Goal: Navigation & Orientation: Find specific page/section

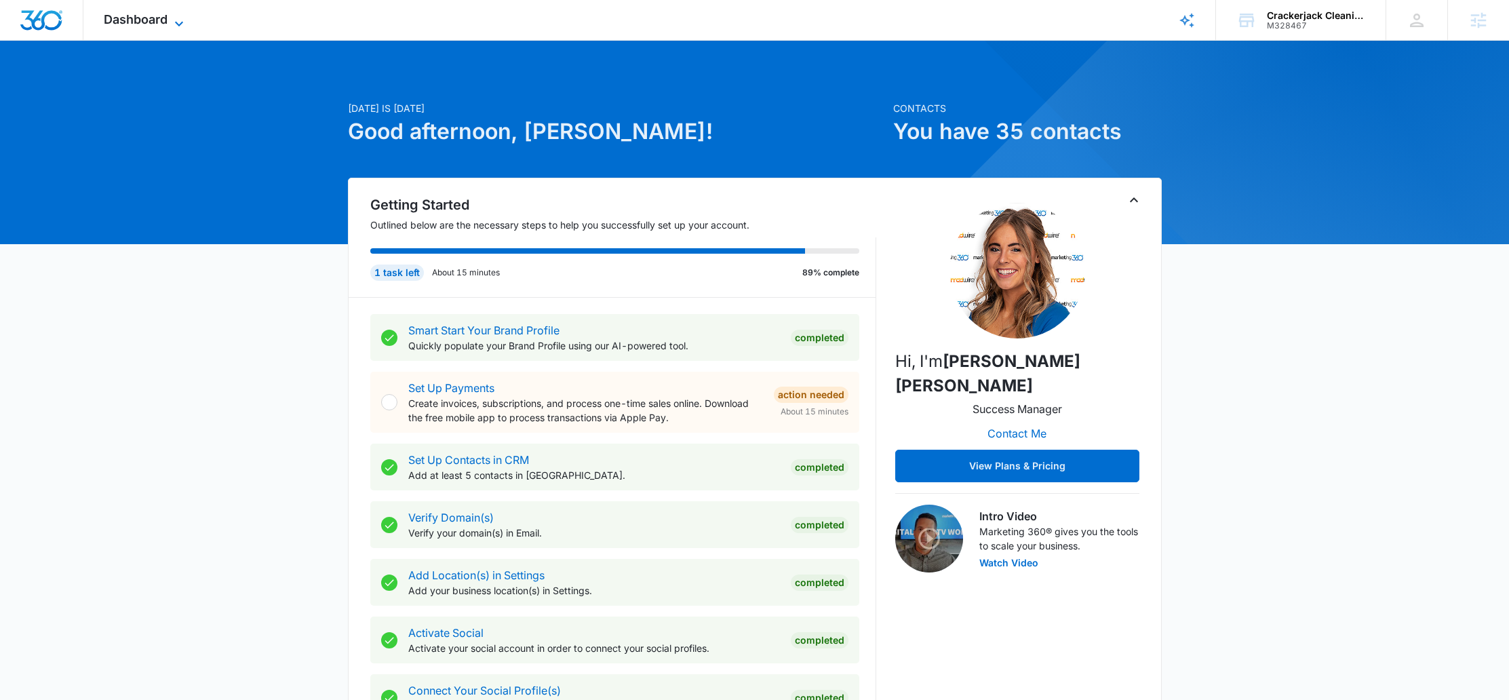
click at [149, 17] on span "Dashboard" at bounding box center [136, 19] width 64 height 14
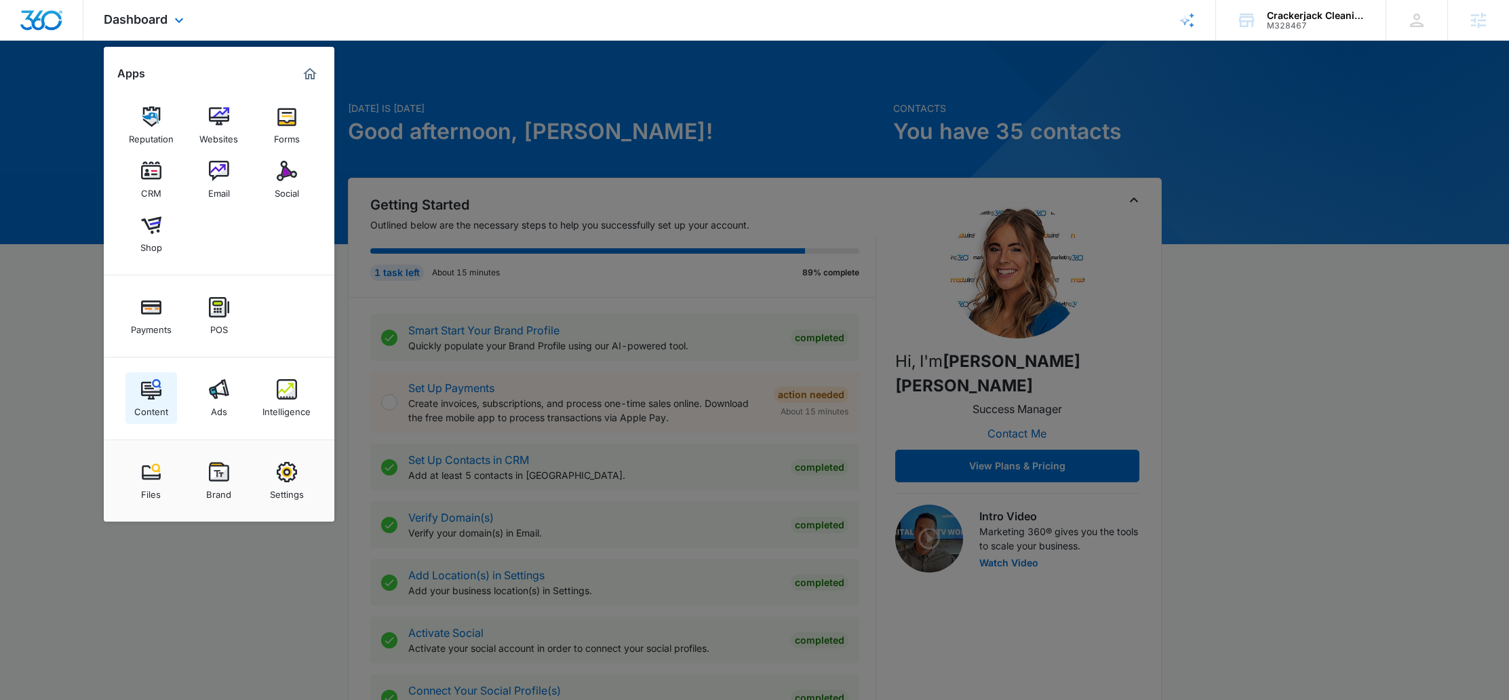
click at [165, 393] on link "Content" at bounding box center [151, 398] width 52 height 52
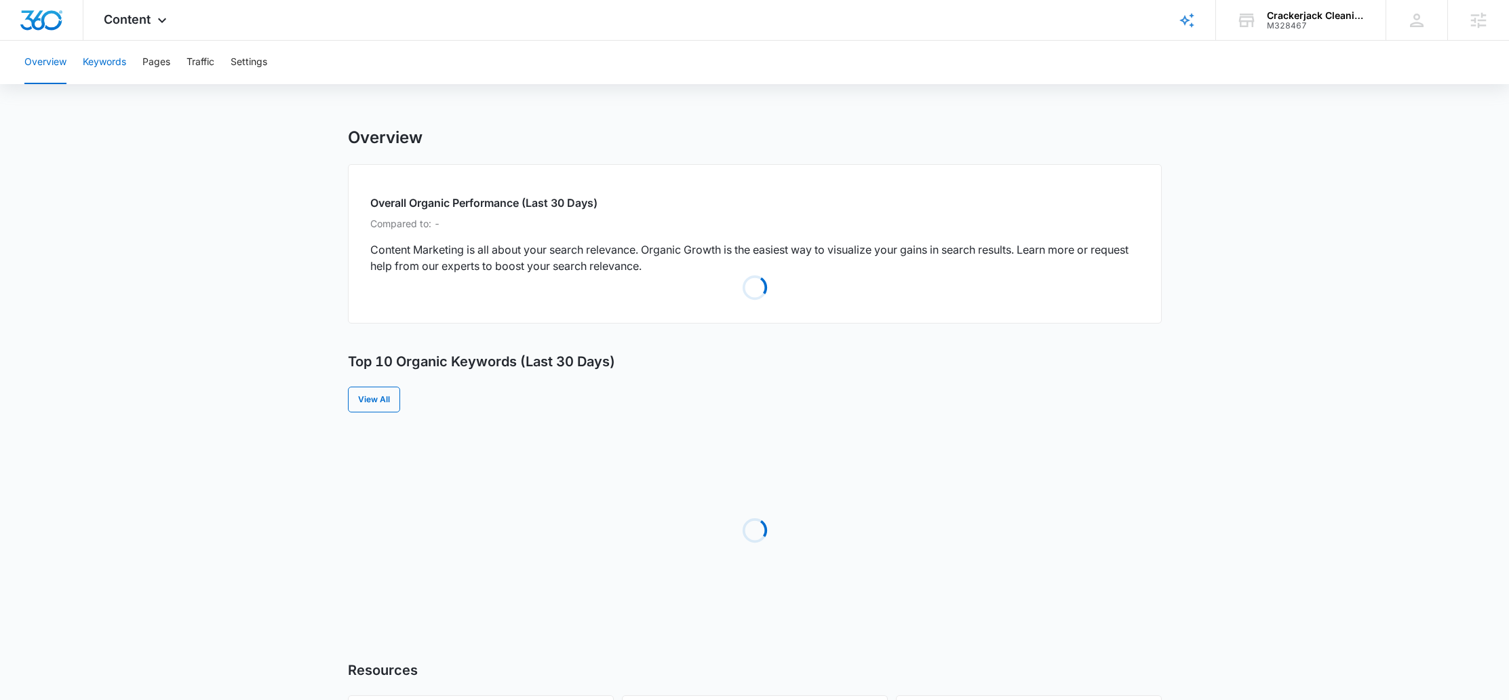
click at [104, 61] on button "Keywords" at bounding box center [104, 62] width 43 height 43
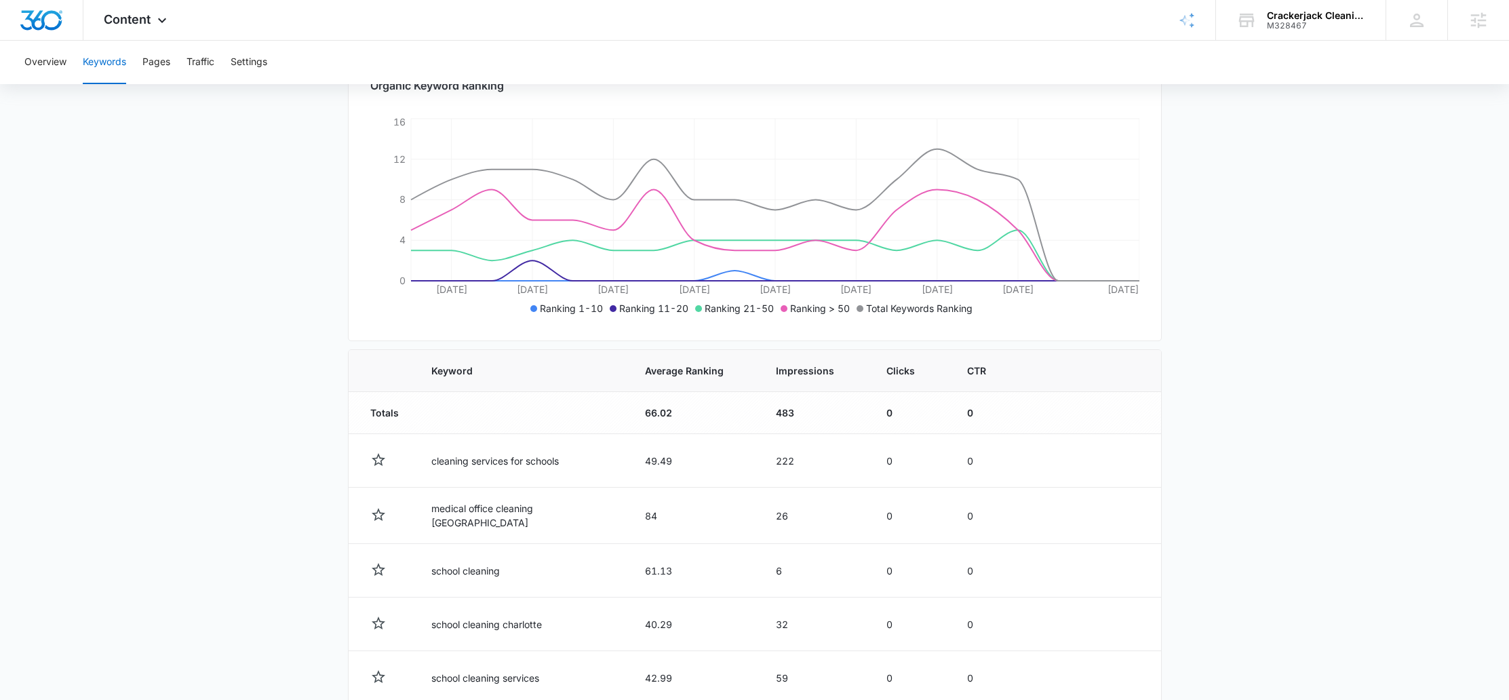
scroll to position [277, 0]
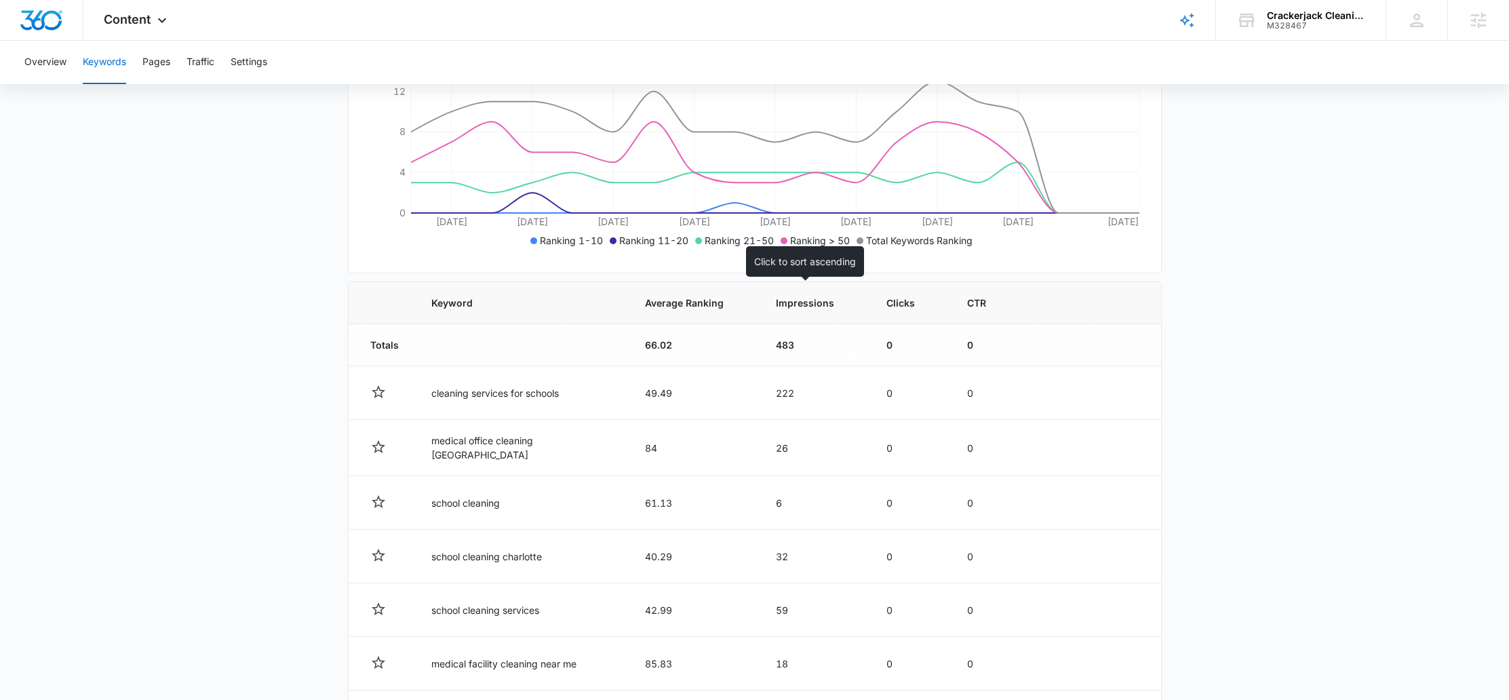
click at [813, 298] on span "Impressions" at bounding box center [805, 303] width 58 height 14
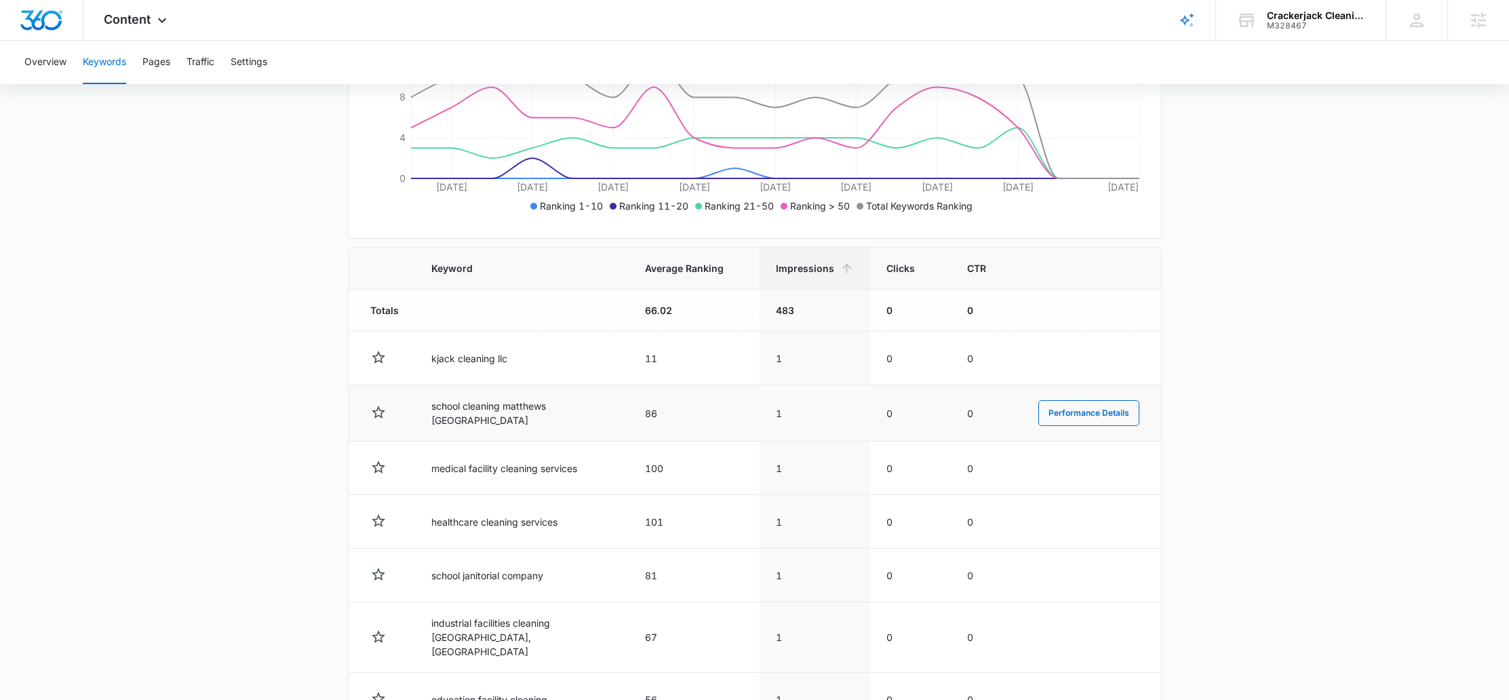
scroll to position [313, 0]
click at [801, 269] on span "Impressions" at bounding box center [805, 267] width 58 height 14
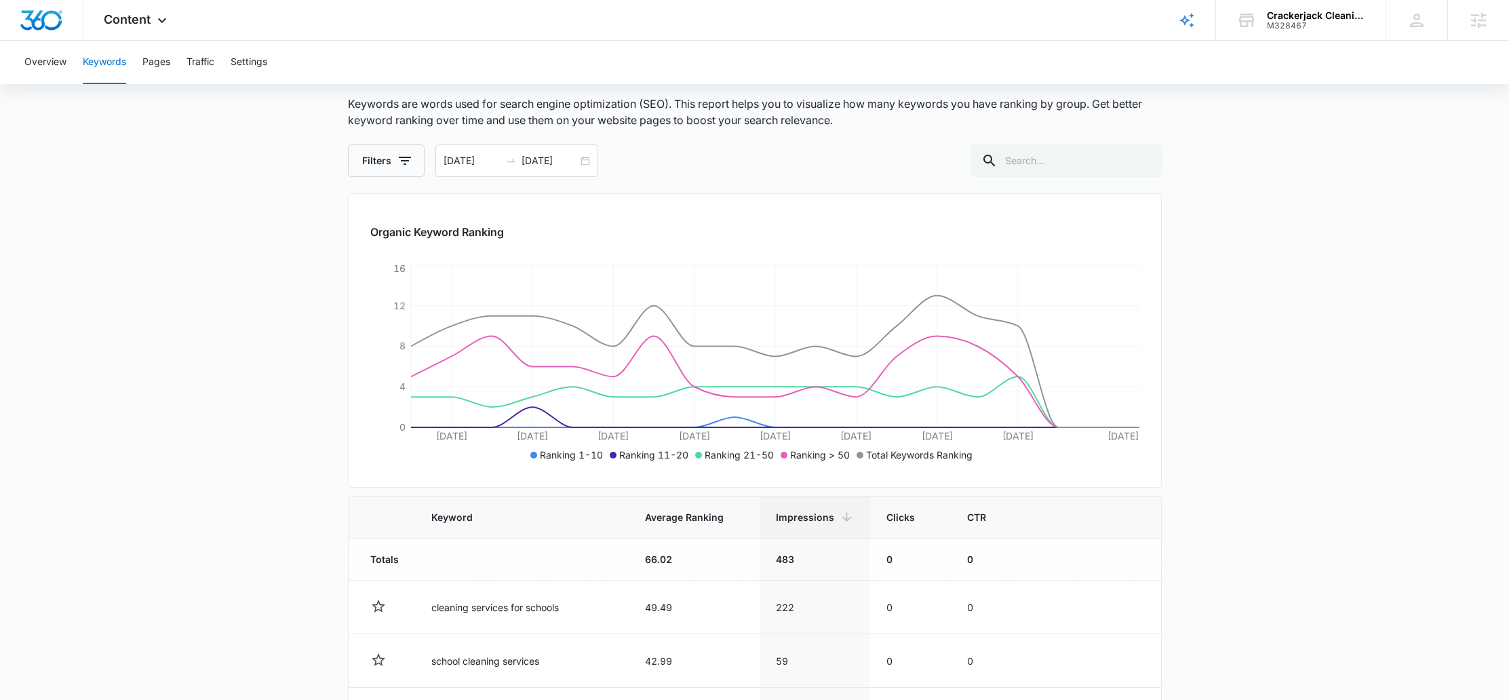
scroll to position [69, 0]
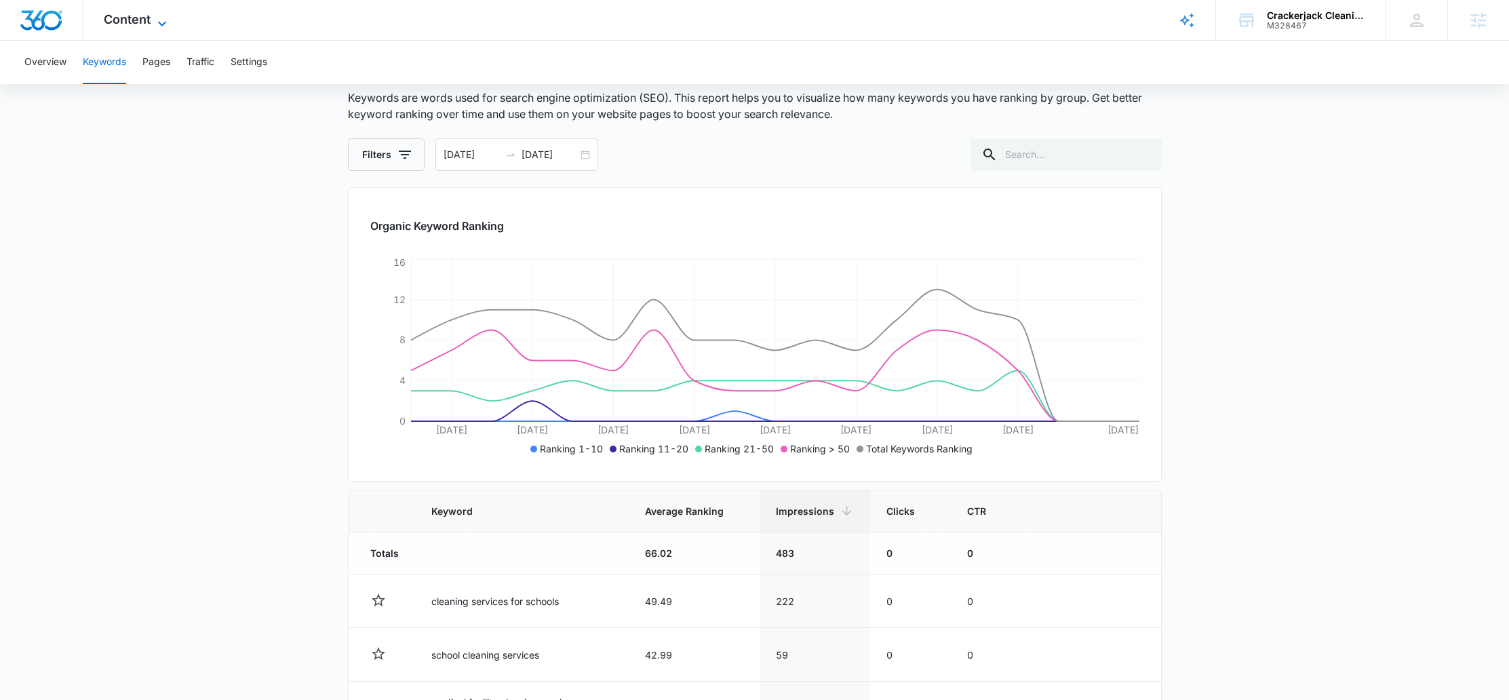
click at [128, 22] on span "Content" at bounding box center [127, 19] width 47 height 14
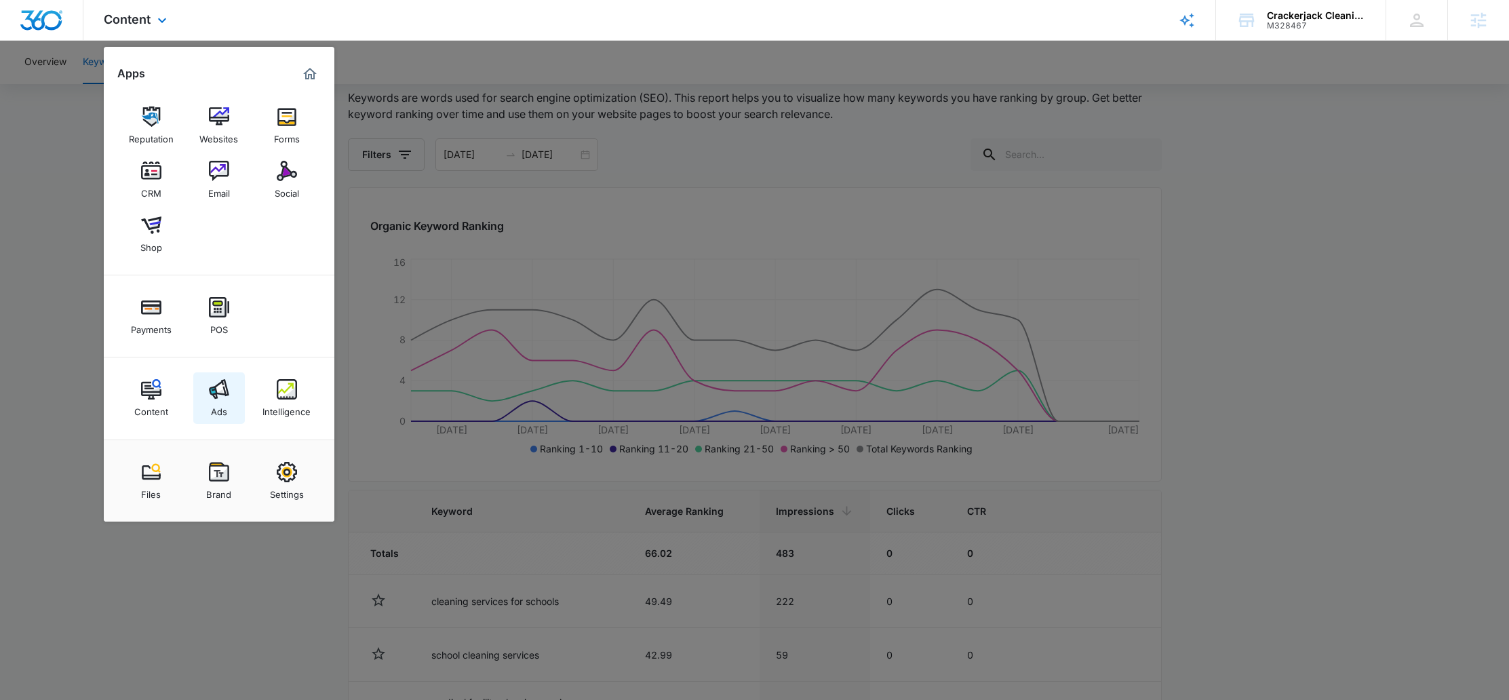
click at [221, 384] on img at bounding box center [219, 389] width 20 height 20
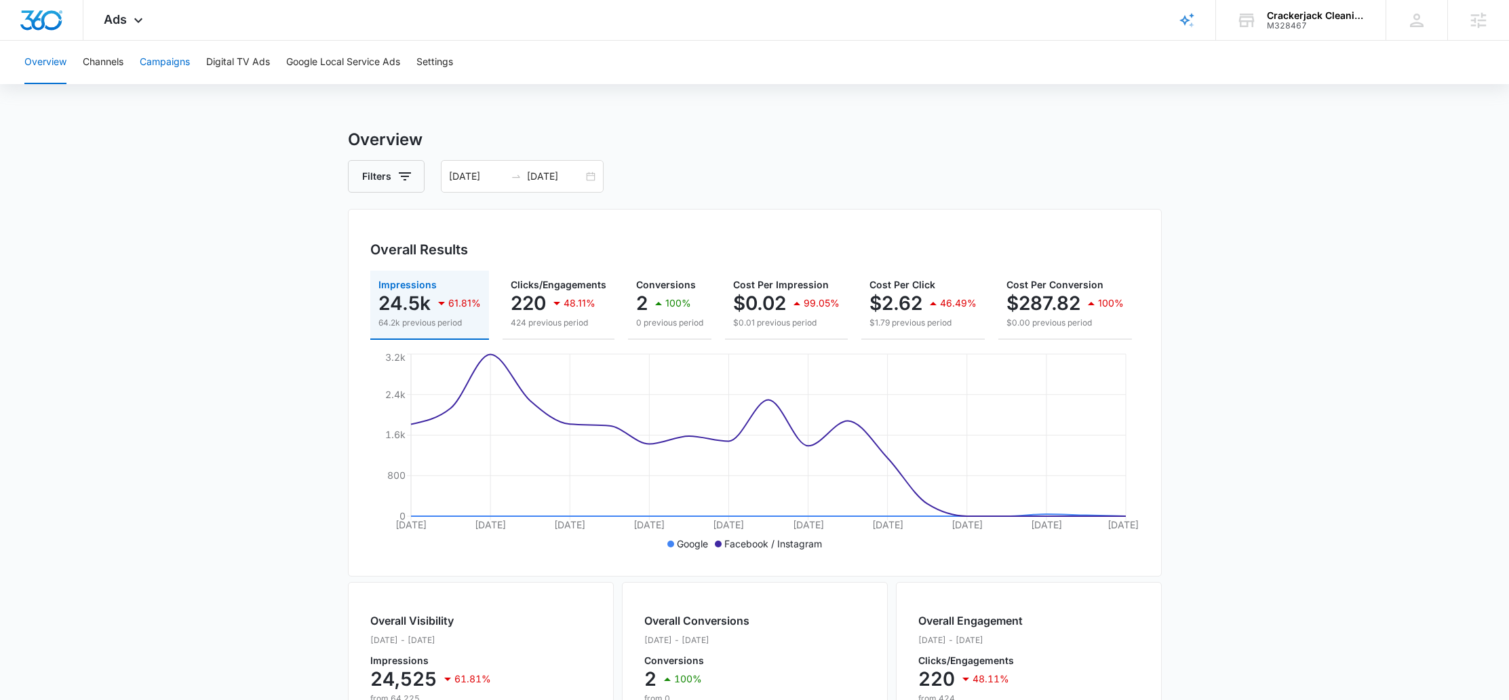
click at [150, 62] on button "Campaigns" at bounding box center [165, 62] width 50 height 43
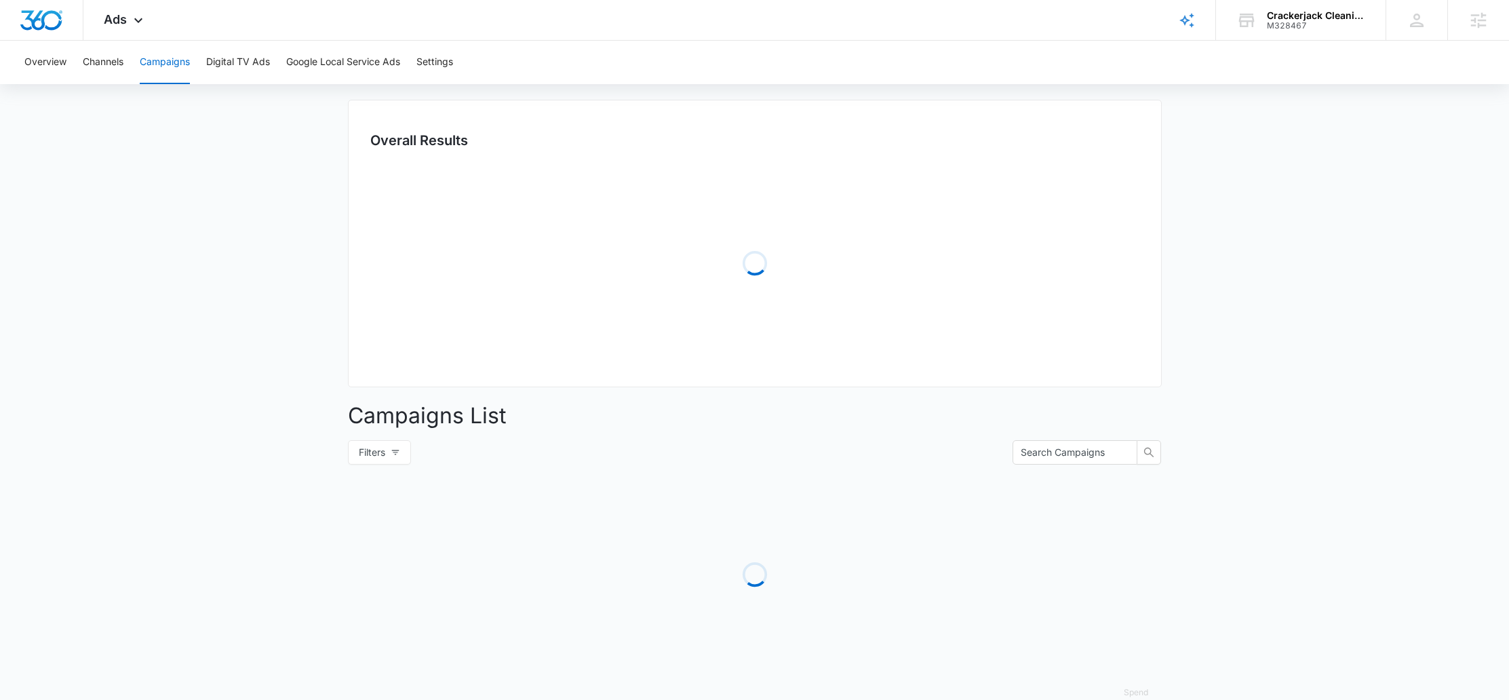
scroll to position [125, 0]
